Goal: Task Accomplishment & Management: Manage account settings

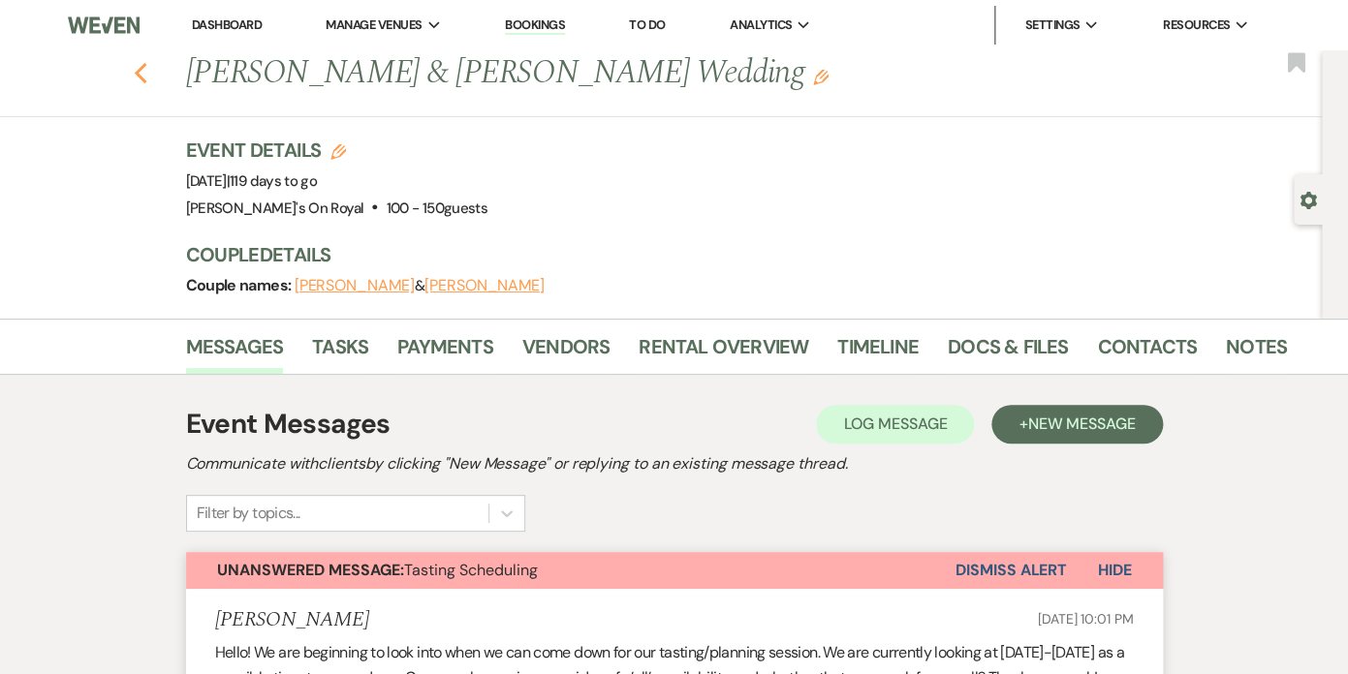
click at [138, 75] on use "button" at bounding box center [140, 73] width 13 height 21
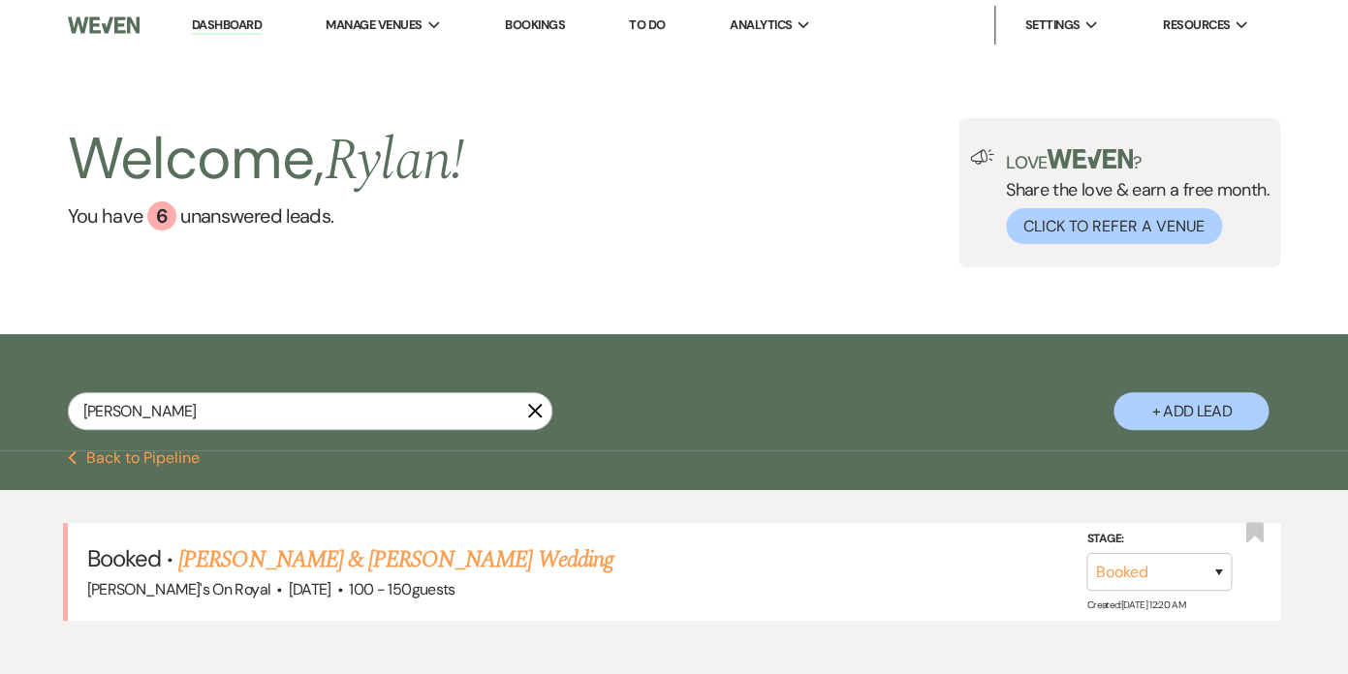
click at [531, 410] on icon "X" at bounding box center [535, 411] width 16 height 16
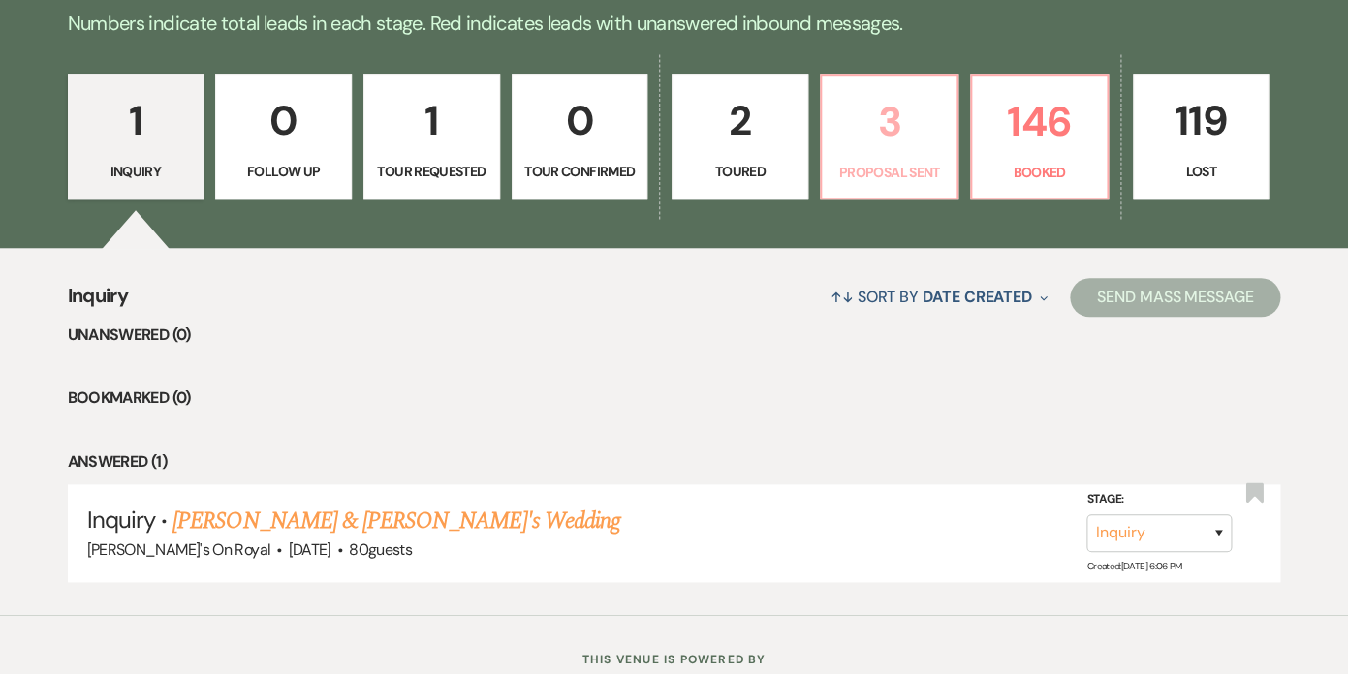
scroll to position [559, 0]
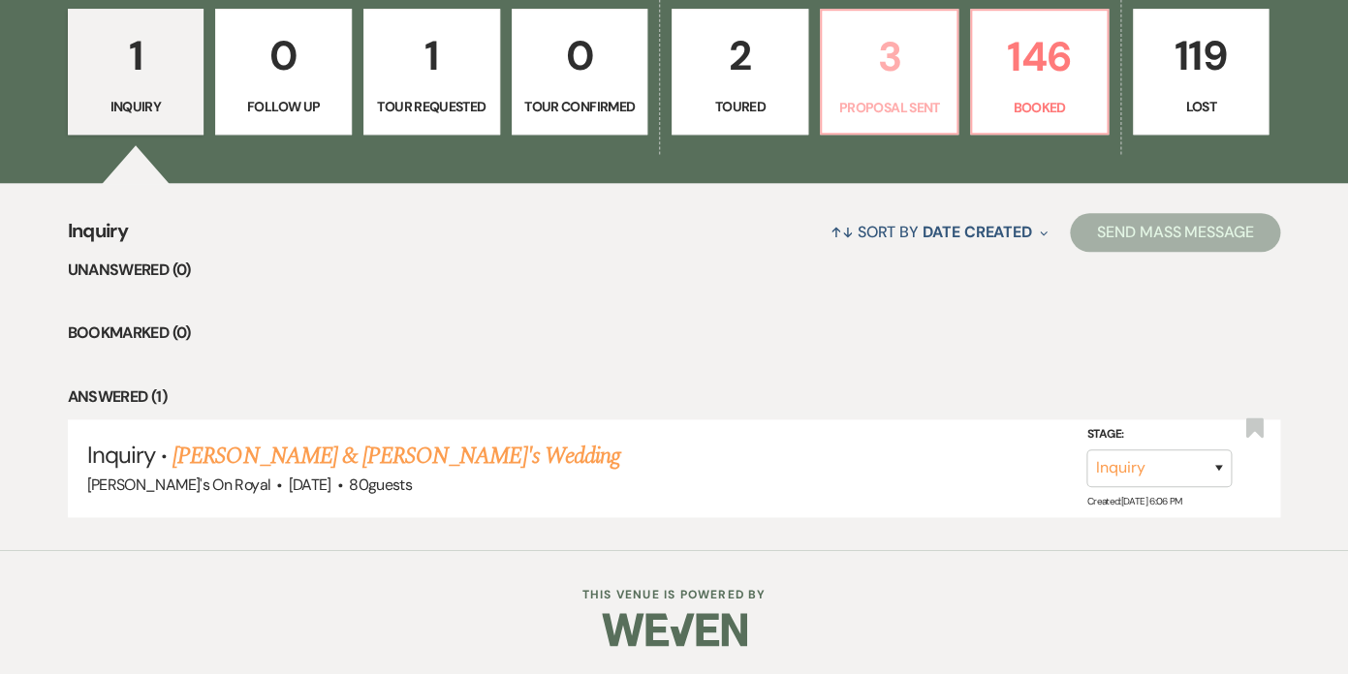
click at [895, 118] on p "Proposal Sent" at bounding box center [888, 107] width 111 height 21
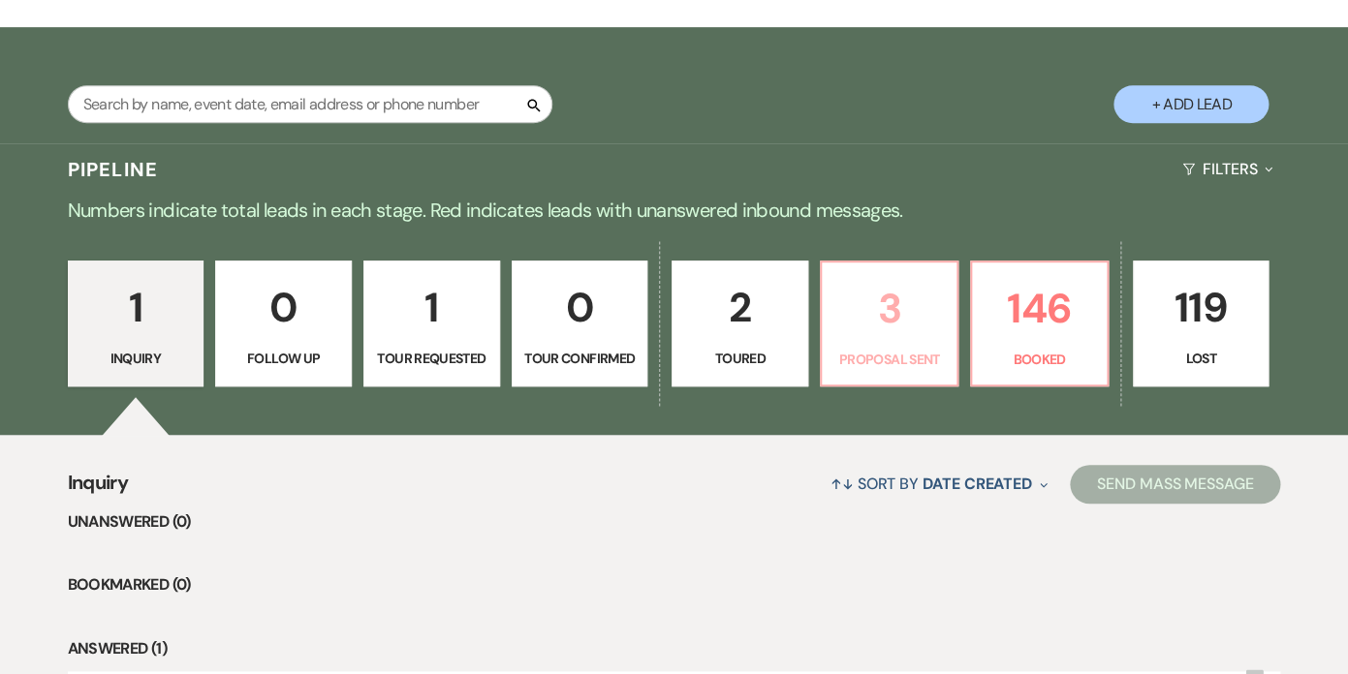
select select "6"
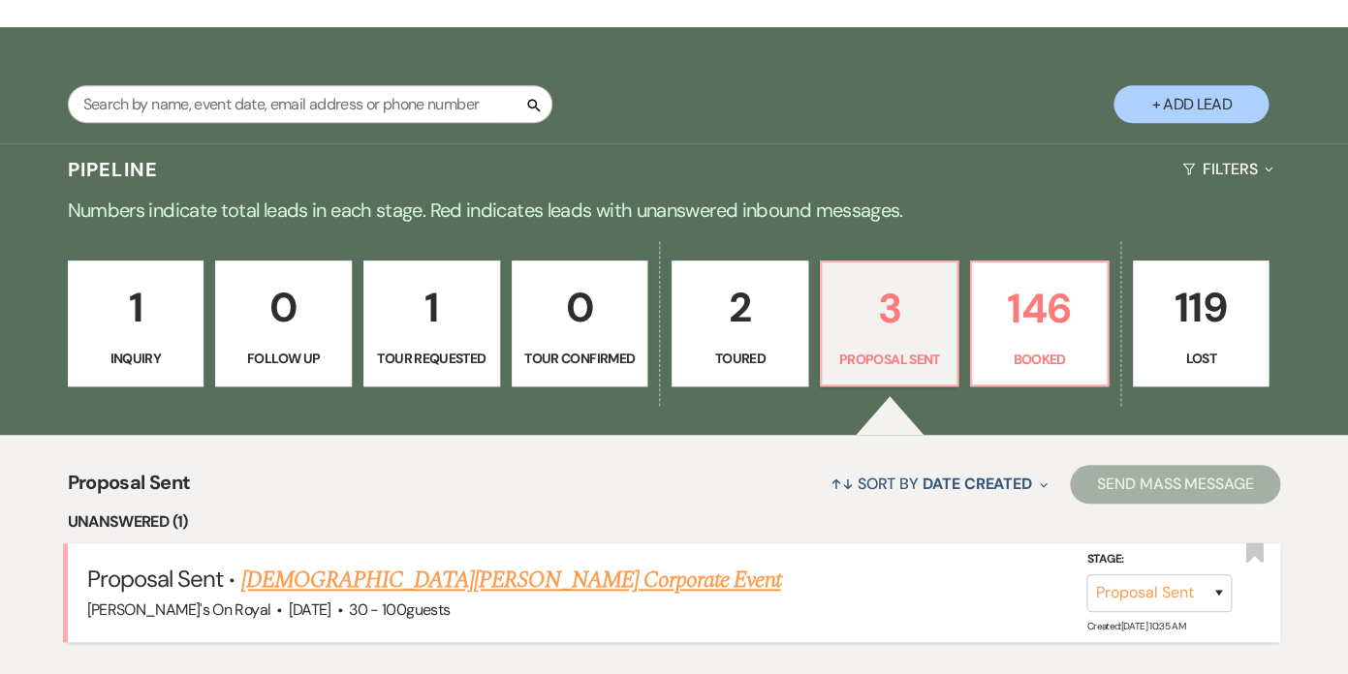
click at [445, 586] on link "Kristen Kain's Corporate Event" at bounding box center [510, 580] width 540 height 35
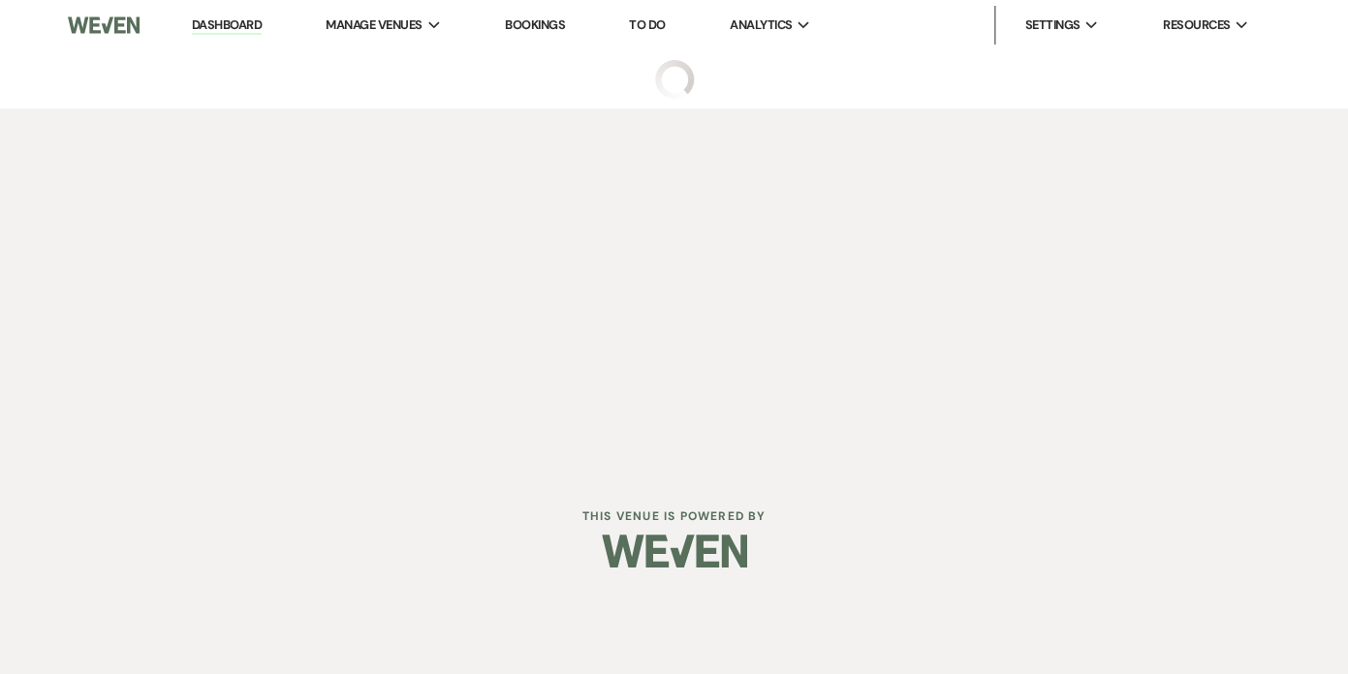
select select "6"
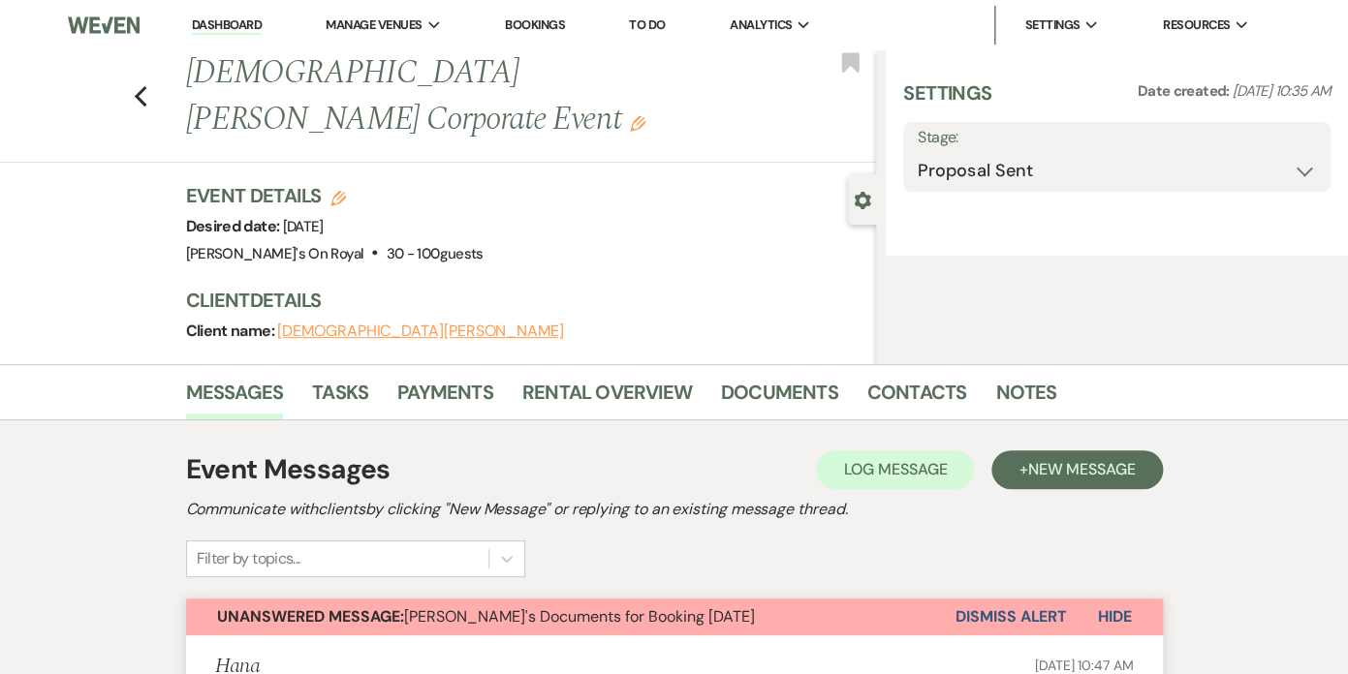
select select "20"
select select "9"
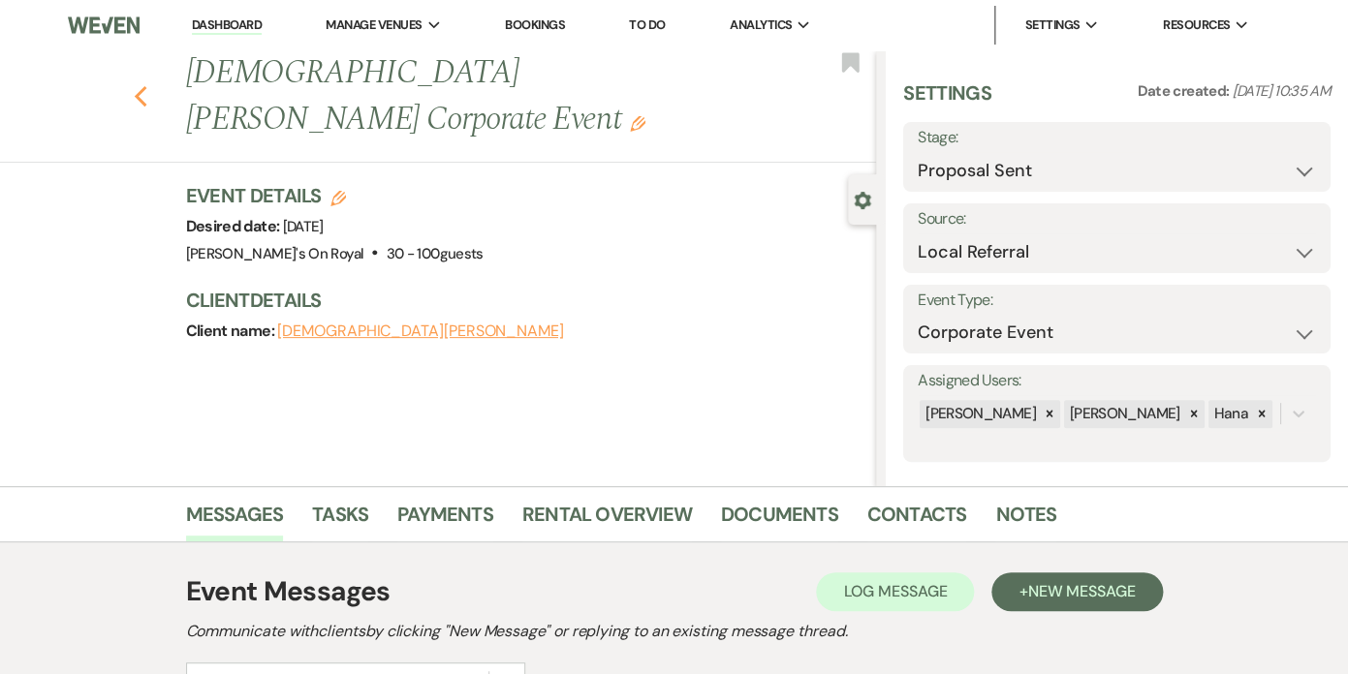
click at [140, 85] on icon "Previous" at bounding box center [141, 96] width 15 height 23
select select "6"
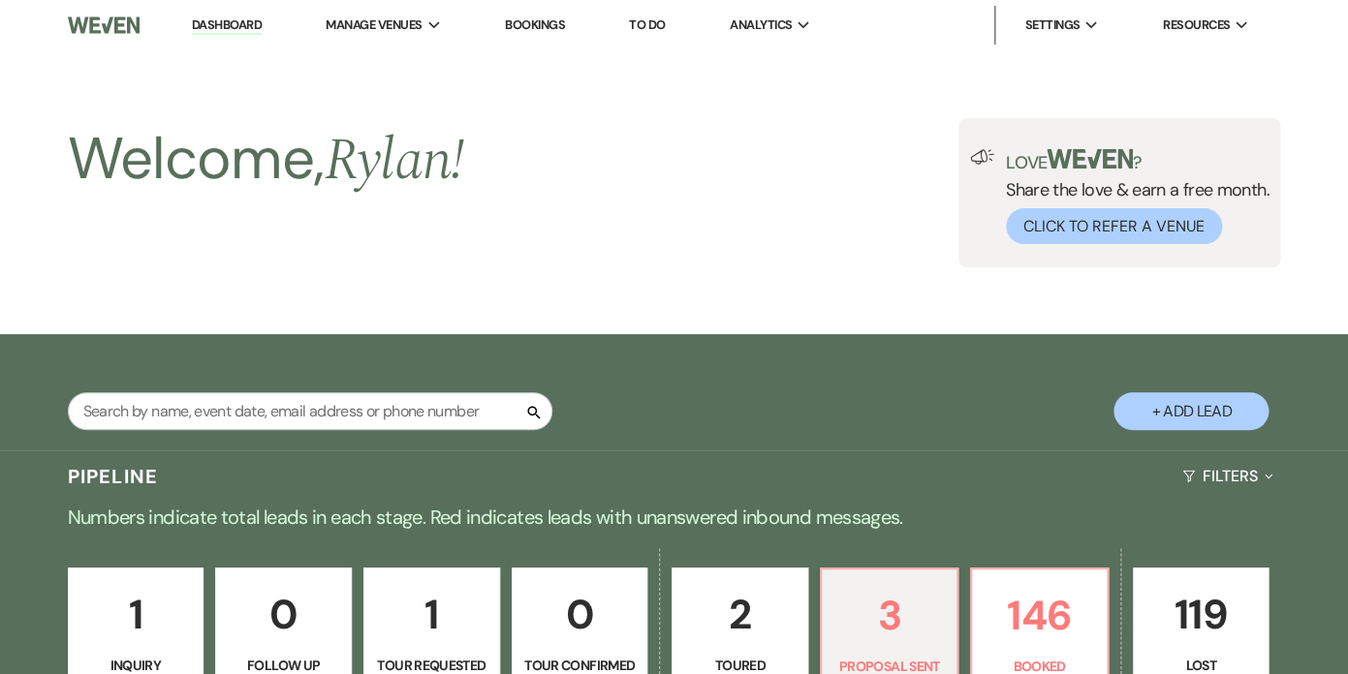
scroll to position [307, 0]
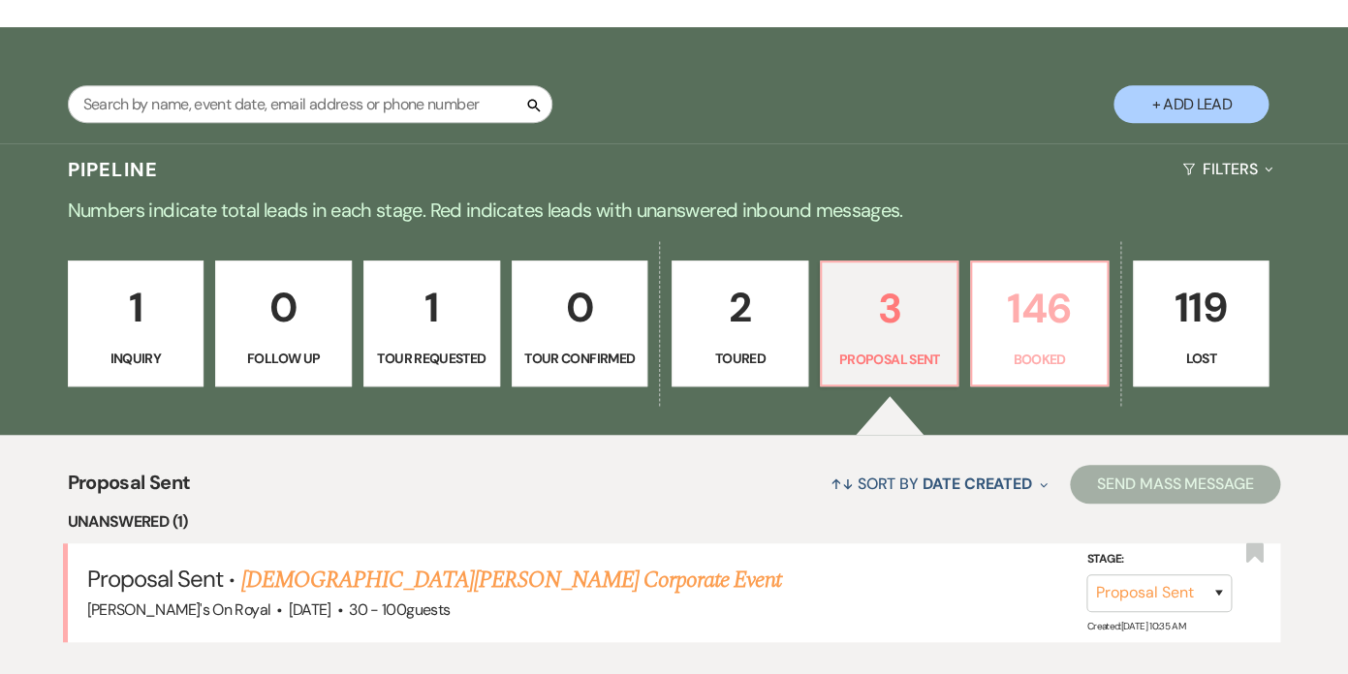
click at [1010, 326] on p "146" at bounding box center [1038, 308] width 111 height 65
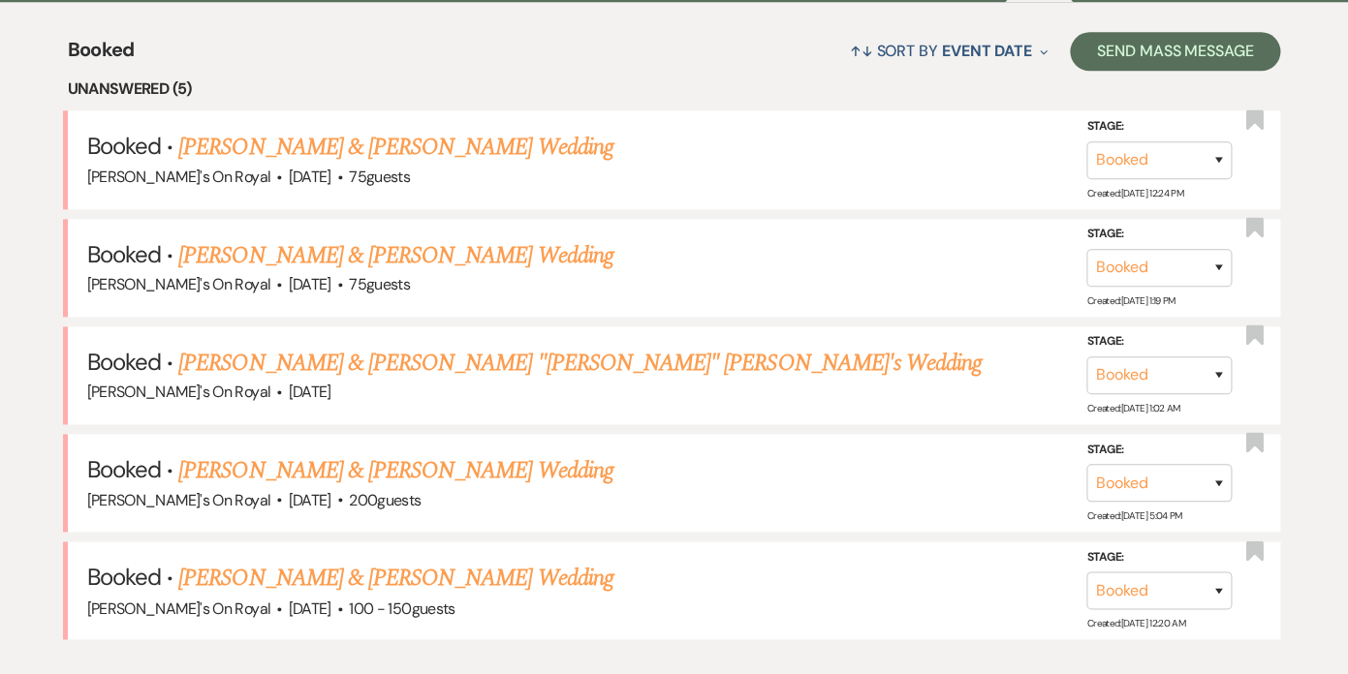
scroll to position [753, 0]
